Goal: Task Accomplishment & Management: Manage account settings

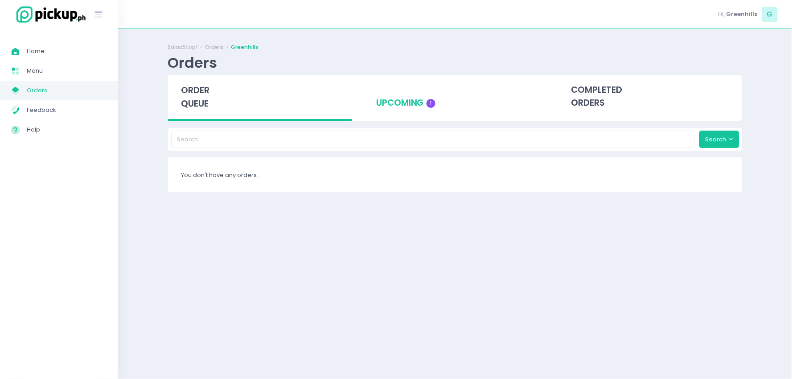
click at [398, 100] on div "upcoming 1" at bounding box center [455, 97] width 184 height 44
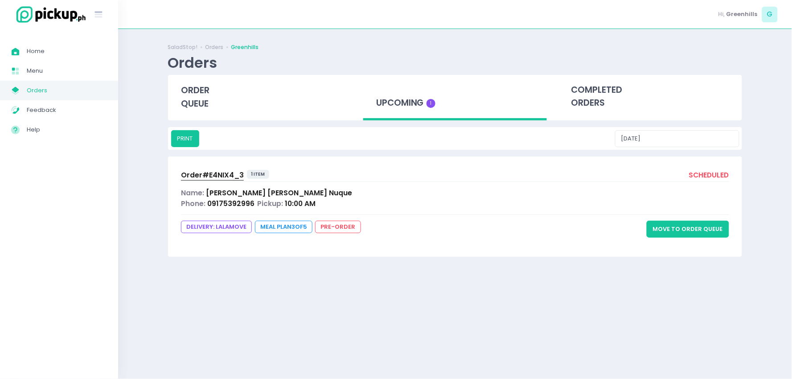
click at [668, 232] on button "Move to Order Queue" at bounding box center [688, 229] width 82 height 17
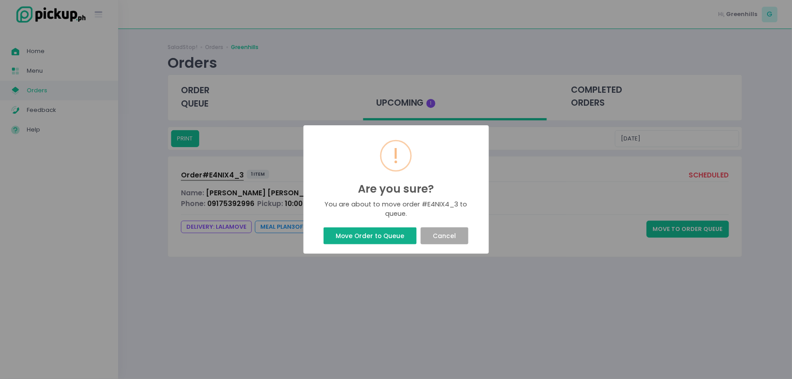
click at [368, 235] on button "Move Order to Queue" at bounding box center [370, 235] width 93 height 17
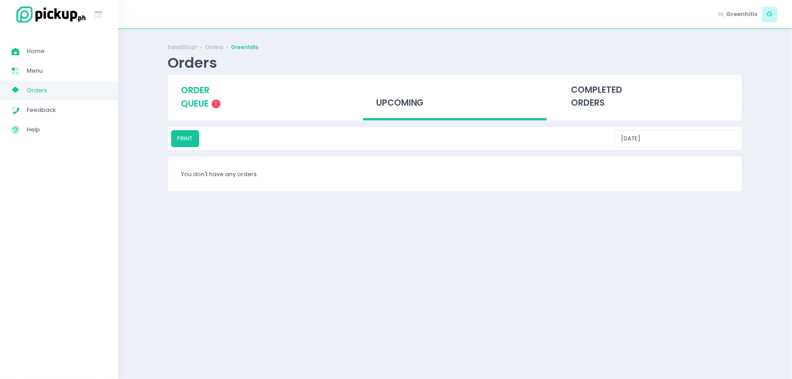
click at [195, 103] on span "order queue" at bounding box center [195, 96] width 29 height 25
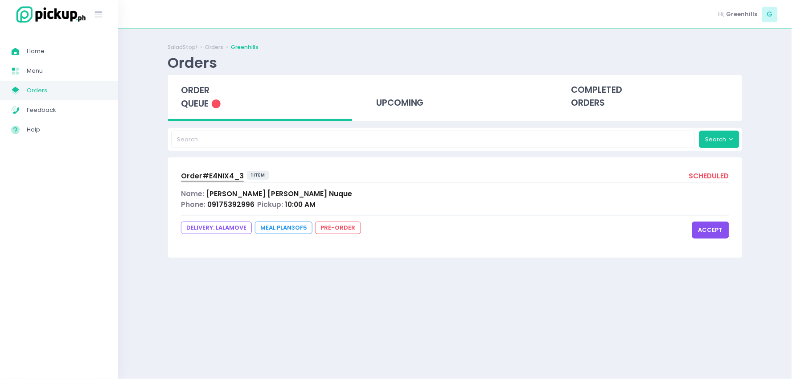
click at [707, 225] on button "accept" at bounding box center [710, 230] width 37 height 17
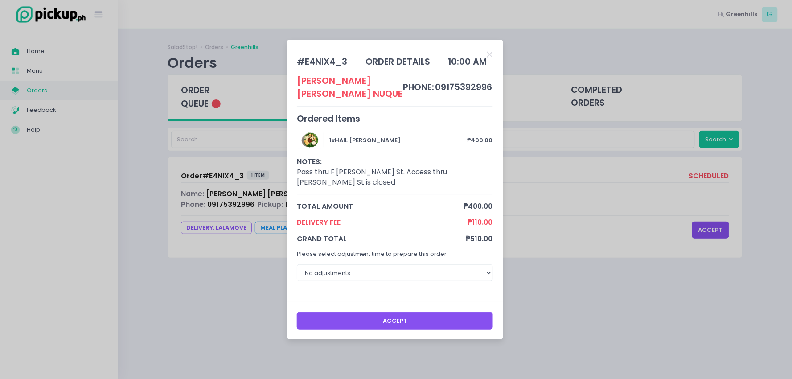
click at [416, 313] on button "Accept" at bounding box center [395, 320] width 196 height 17
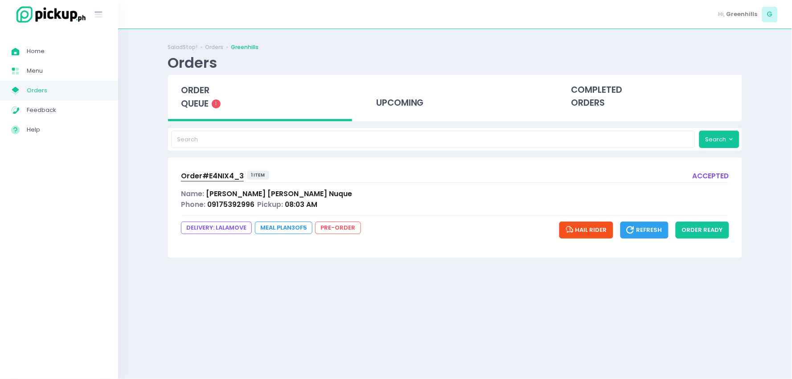
click at [219, 173] on span "Order# E4NIX4_3" at bounding box center [212, 175] width 63 height 9
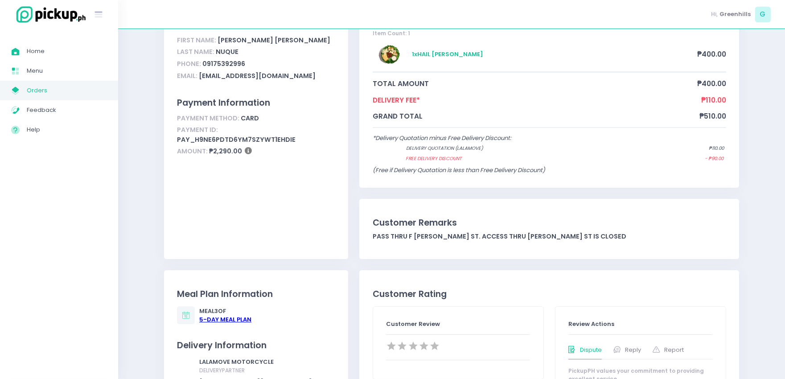
scroll to position [99, 0]
